Goal: Download file/media

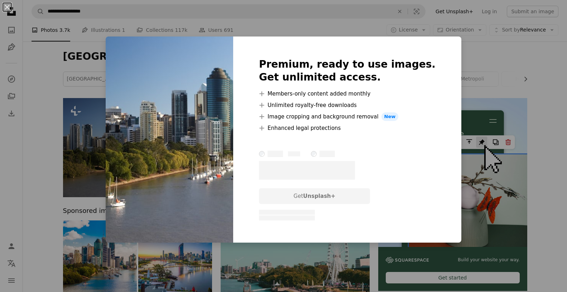
scroll to position [36, 0]
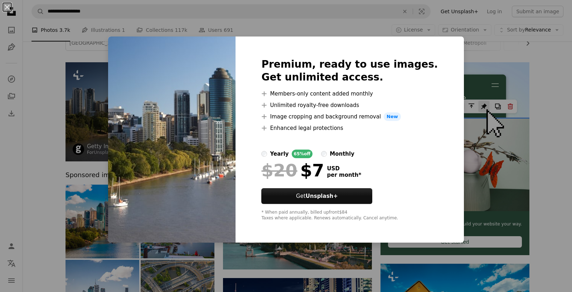
click at [96, 76] on div "An X shape Premium, ready to use images. Get unlimited access. A plus sign Memb…" at bounding box center [286, 146] width 572 height 292
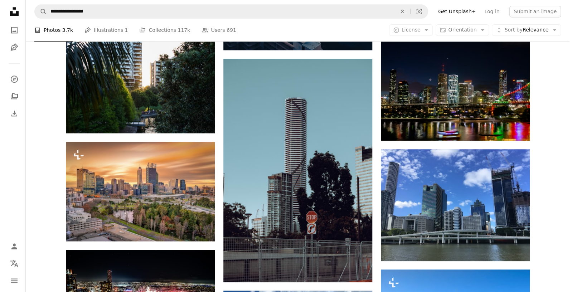
scroll to position [537, 0]
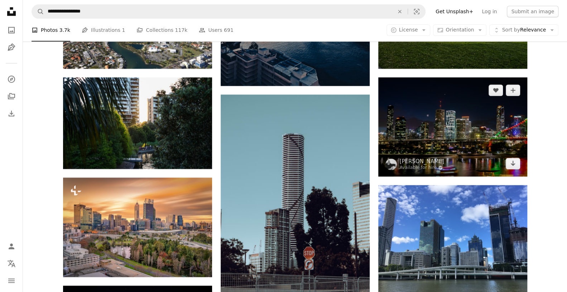
click at [486, 144] on img at bounding box center [452, 126] width 149 height 99
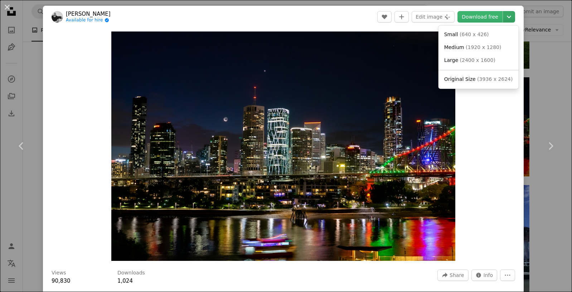
click at [504, 16] on icon "Chevron down" at bounding box center [509, 17] width 11 height 9
click at [466, 80] on span "Original Size" at bounding box center [460, 79] width 32 height 6
